Goal: Transaction & Acquisition: Purchase product/service

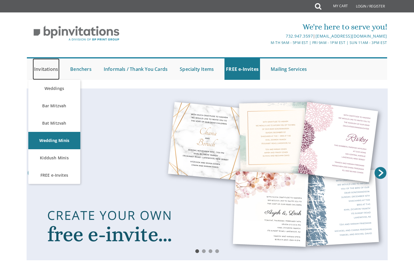
click at [51, 72] on link "Invitations" at bounding box center [46, 68] width 27 height 21
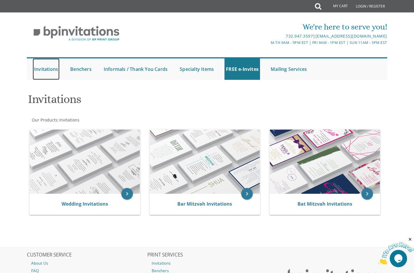
click at [51, 72] on link "Invitations" at bounding box center [46, 68] width 27 height 21
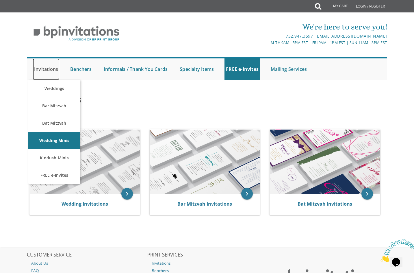
click at [45, 68] on link "Invitations" at bounding box center [46, 68] width 27 height 21
click at [51, 71] on link "Invitations" at bounding box center [46, 68] width 27 height 21
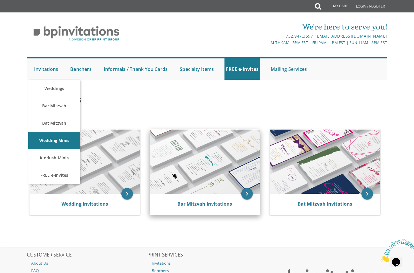
click at [200, 169] on img at bounding box center [205, 161] width 110 height 64
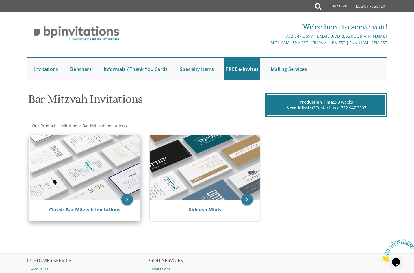
click at [89, 176] on img at bounding box center [85, 167] width 110 height 64
click at [96, 138] on img at bounding box center [85, 167] width 110 height 64
click at [91, 209] on link "Classic Bar Mitzvah Invitations" at bounding box center [84, 209] width 71 height 6
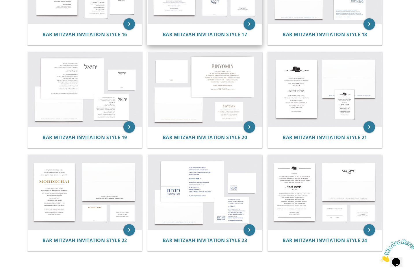
scroll to position [692, 0]
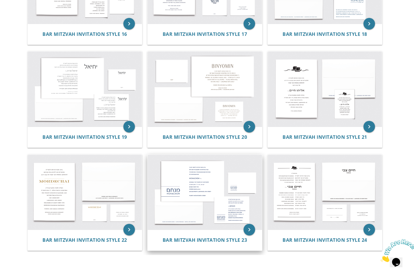
click at [225, 207] on img at bounding box center [205, 191] width 114 height 75
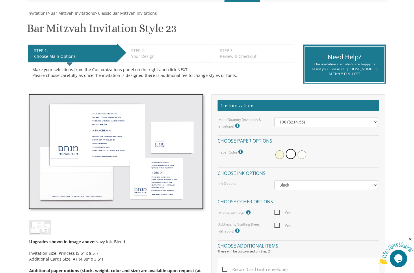
scroll to position [86, 0]
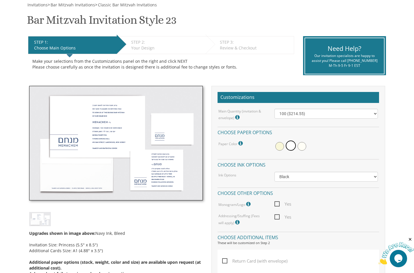
click at [165, 158] on img at bounding box center [116, 143] width 174 height 114
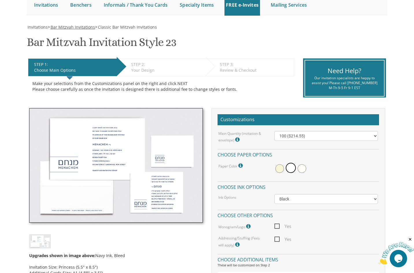
scroll to position [42, 0]
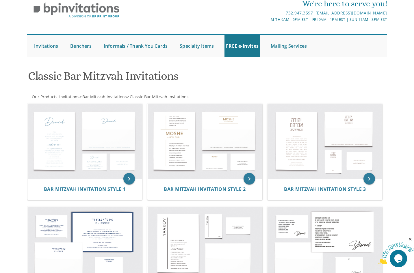
scroll to position [23, 0]
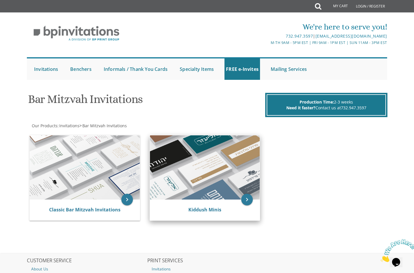
click at [235, 181] on img at bounding box center [205, 167] width 110 height 64
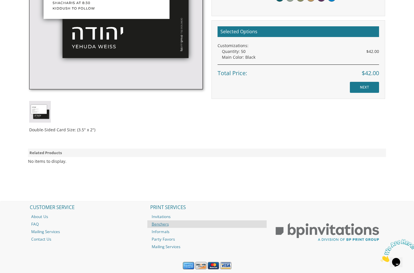
scroll to position [274, 0]
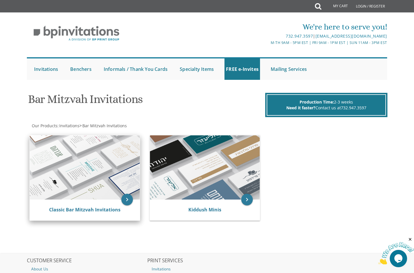
click at [116, 164] on img at bounding box center [85, 167] width 110 height 64
click at [128, 198] on icon "keyboard_arrow_right" at bounding box center [127, 199] width 12 height 12
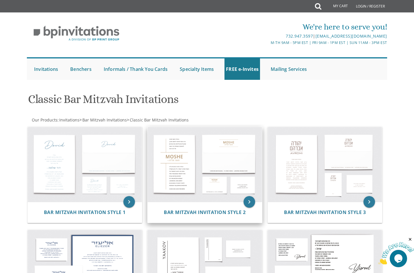
click at [240, 154] on img at bounding box center [205, 164] width 114 height 75
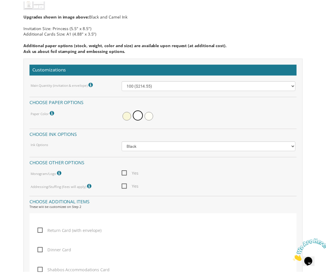
scroll to position [397, 0]
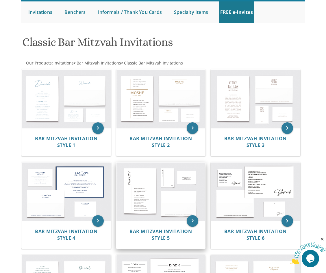
scroll to position [57, 0]
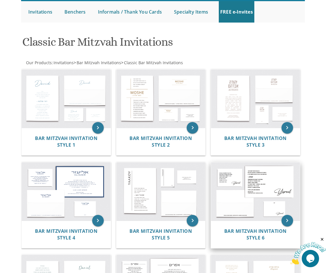
click at [251, 193] on img at bounding box center [255, 191] width 89 height 58
click at [265, 232] on span "Bar Mitzvah Invitation Style 6" at bounding box center [255, 234] width 62 height 13
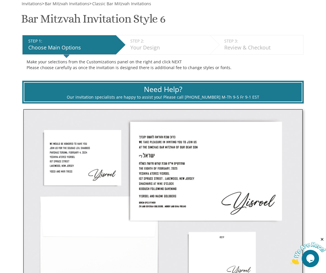
scroll to position [87, 0]
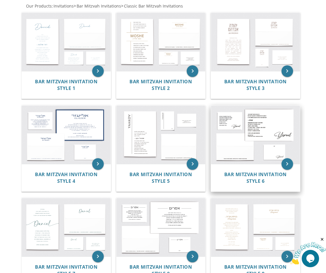
scroll to position [114, 0]
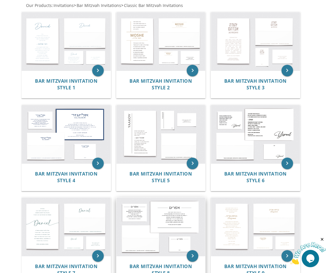
click at [127, 212] on img at bounding box center [160, 226] width 89 height 58
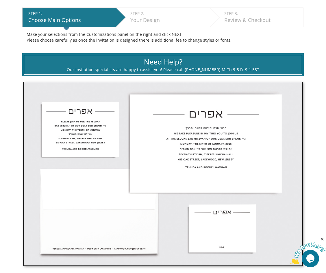
scroll to position [115, 0]
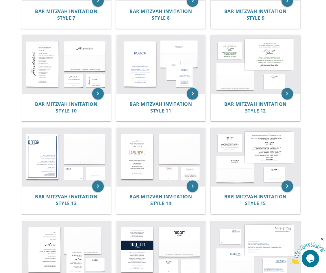
scroll to position [369, 0]
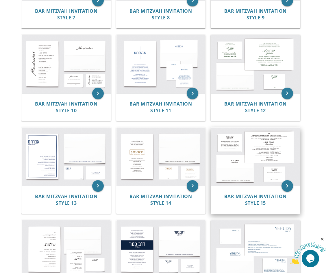
click at [229, 140] on img at bounding box center [255, 156] width 89 height 58
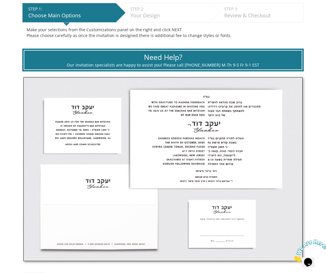
scroll to position [118, 0]
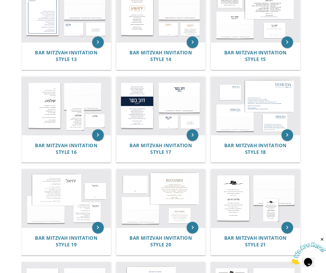
scroll to position [513, 0]
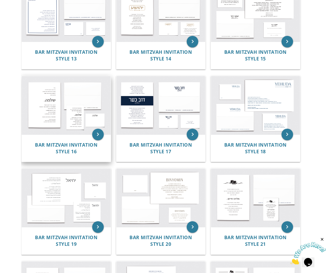
click at [78, 123] on img at bounding box center [66, 105] width 89 height 58
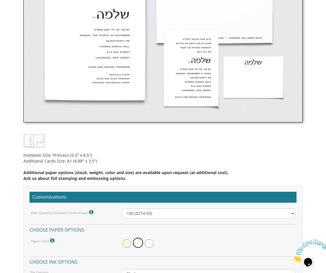
scroll to position [258, 0]
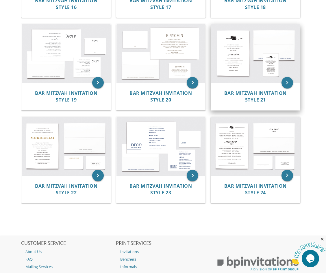
scroll to position [658, 0]
click at [273, 66] on img at bounding box center [255, 53] width 89 height 58
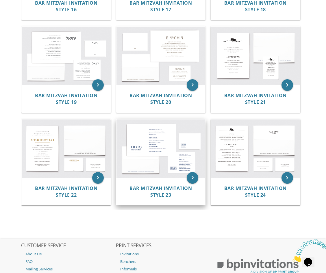
scroll to position [655, 0]
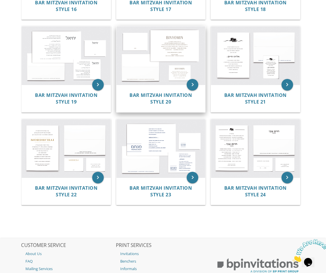
click at [173, 70] on img at bounding box center [160, 55] width 89 height 58
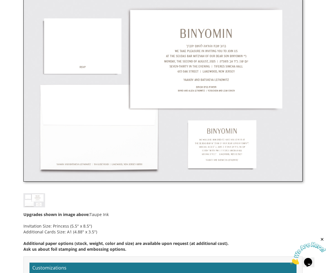
scroll to position [202, 0]
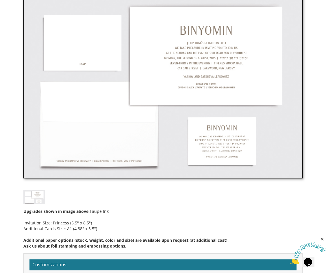
click at [233, 136] on img at bounding box center [162, 86] width 279 height 183
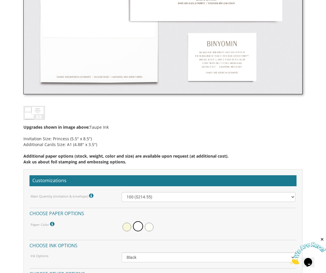
scroll to position [286, 0]
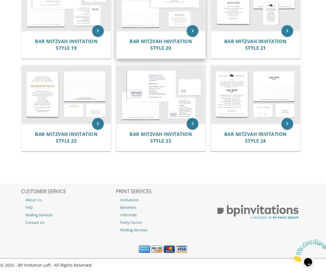
scroll to position [710, 0]
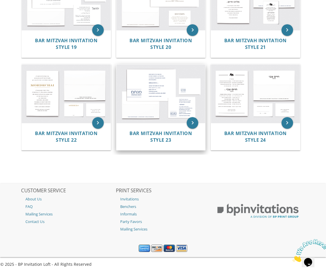
click at [182, 115] on img at bounding box center [160, 93] width 89 height 58
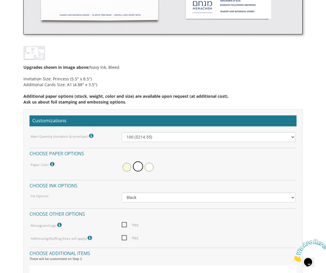
scroll to position [346, 0]
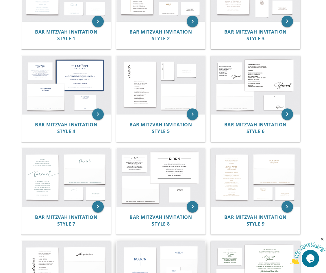
scroll to position [162, 0]
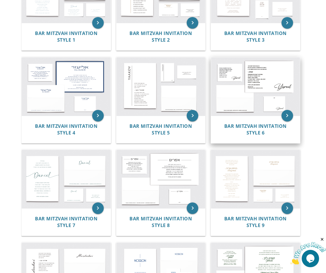
click at [240, 77] on img at bounding box center [255, 86] width 89 height 58
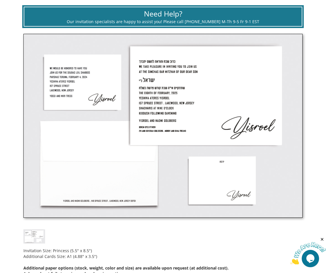
scroll to position [163, 0]
